Goal: Find specific page/section: Find specific page/section

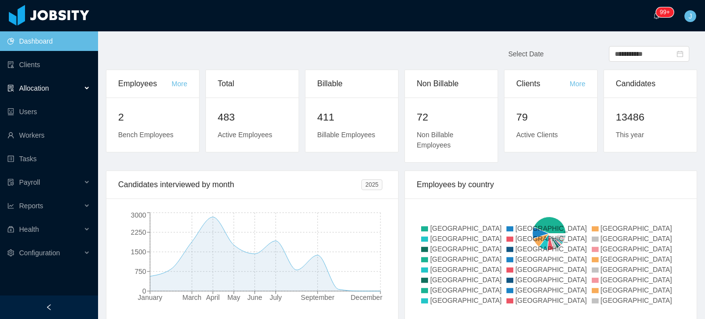
click at [62, 89] on div "Allocation" at bounding box center [49, 88] width 98 height 20
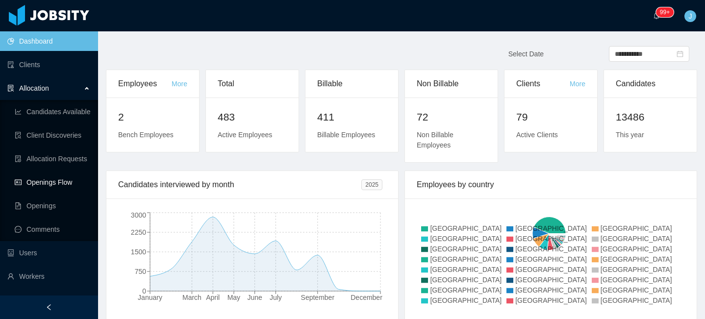
click at [53, 186] on link "Openings Flow" at bounding box center [52, 183] width 75 height 20
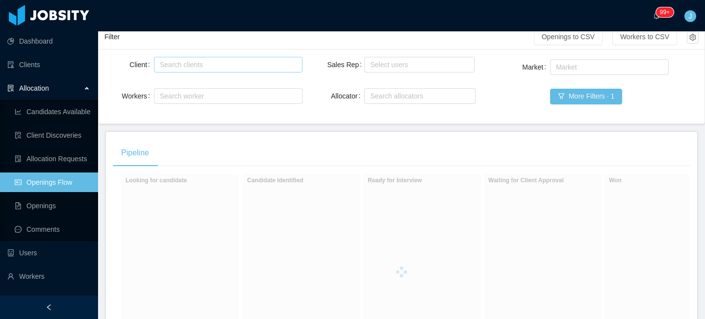
scroll to position [16, 0]
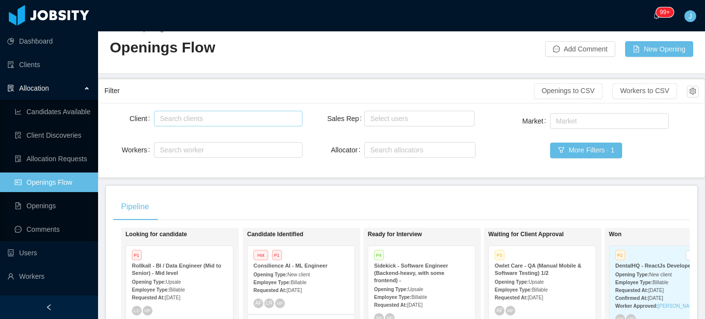
click at [198, 114] on div "Search clients" at bounding box center [226, 119] width 132 height 10
type input "********"
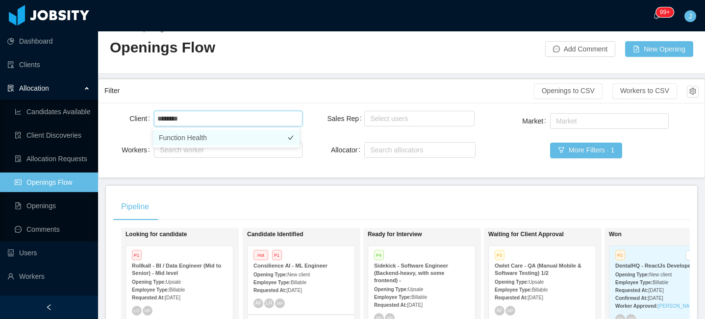
click at [234, 133] on li "Function Health" at bounding box center [226, 138] width 147 height 16
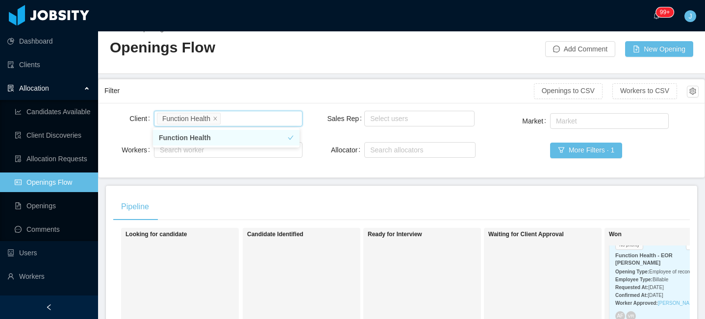
scroll to position [15, 0]
click at [642, 265] on strong "Opening Type:" at bounding box center [632, 266] width 34 height 5
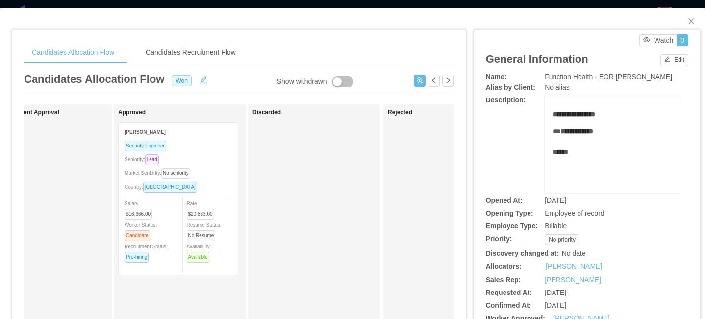
click at [206, 143] on div "Security Engineer" at bounding box center [178, 145] width 107 height 11
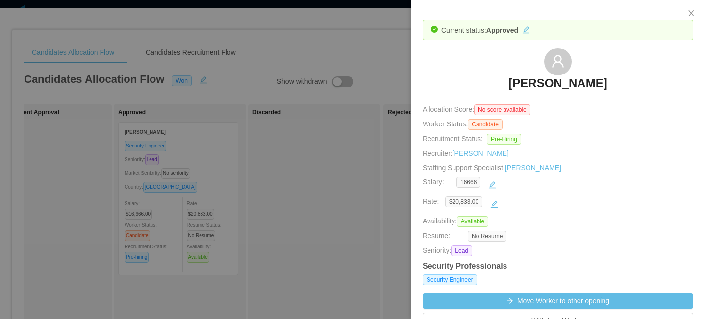
click at [380, 52] on div at bounding box center [352, 159] width 705 height 319
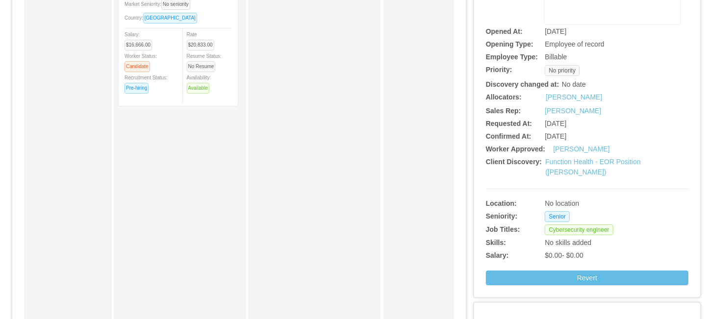
scroll to position [228, 0]
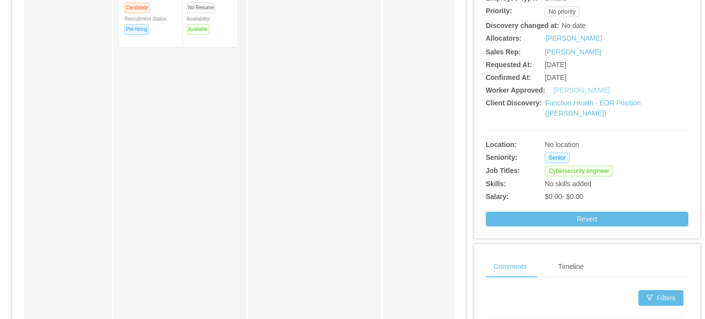
click at [558, 94] on link "[PERSON_NAME]" at bounding box center [581, 90] width 56 height 8
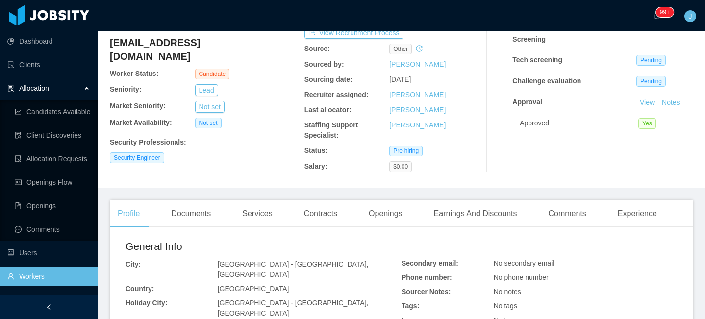
scroll to position [102, 0]
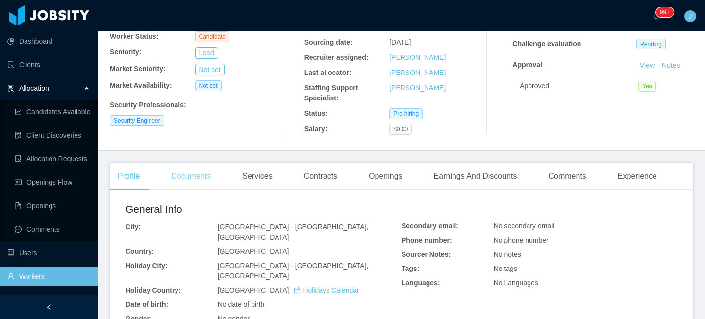
click at [195, 179] on div "Documents" at bounding box center [190, 176] width 55 height 27
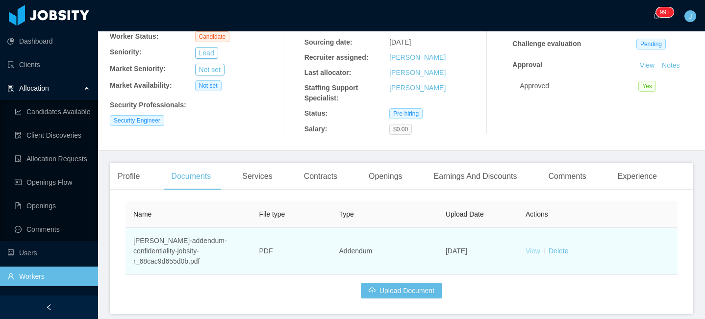
click at [526, 250] on link "View" at bounding box center [533, 251] width 15 height 8
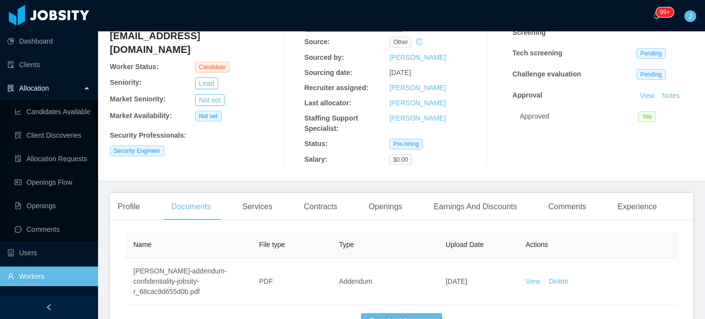
scroll to position [15, 0]
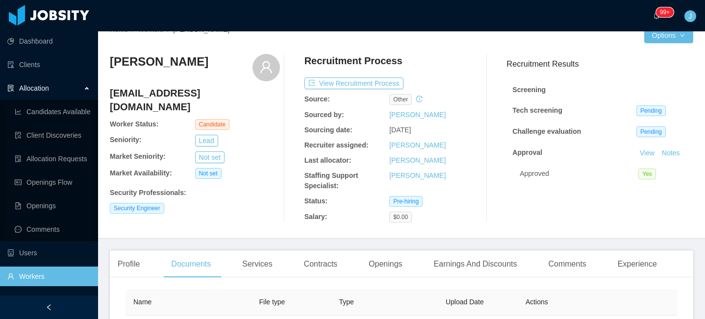
click at [438, 88] on div "View Recruitment Process" at bounding box center [389, 83] width 170 height 12
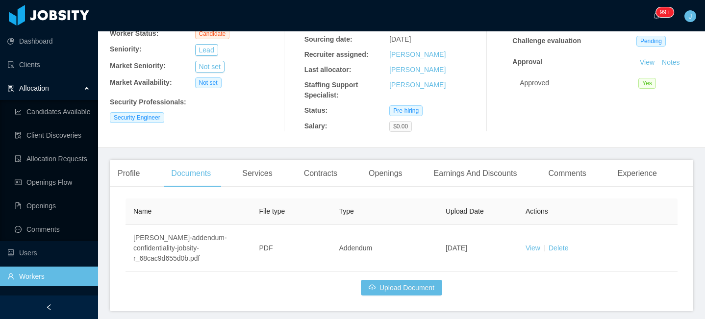
scroll to position [51, 0]
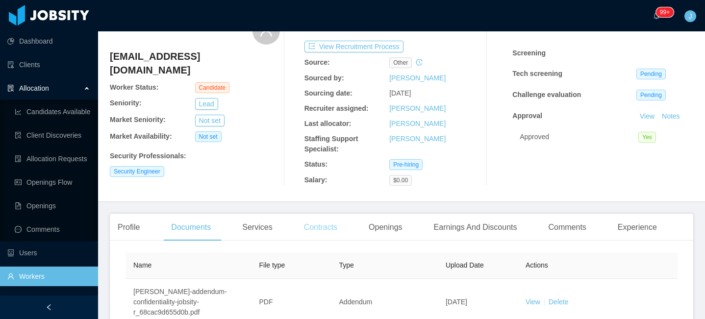
click at [330, 225] on div "Contracts" at bounding box center [320, 227] width 49 height 27
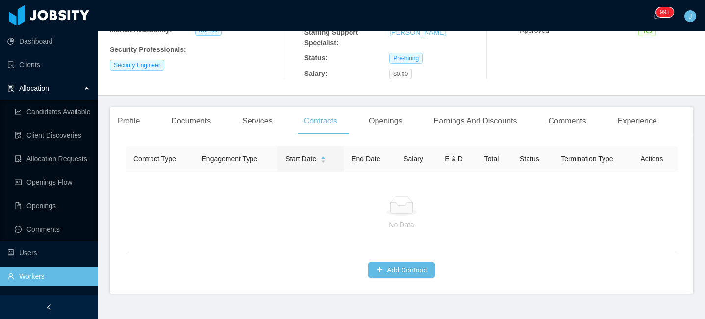
scroll to position [185, 0]
